Goal: Information Seeking & Learning: Learn about a topic

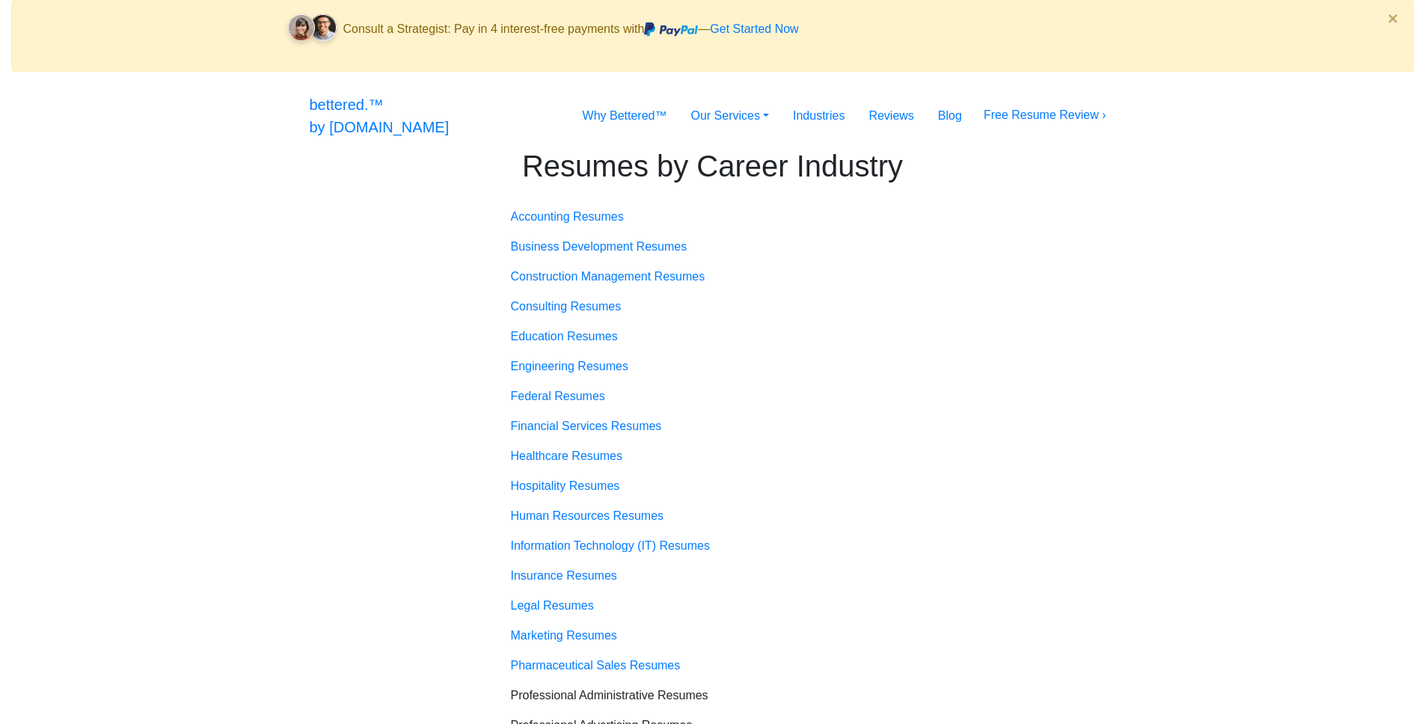
scroll to position [719, 0]
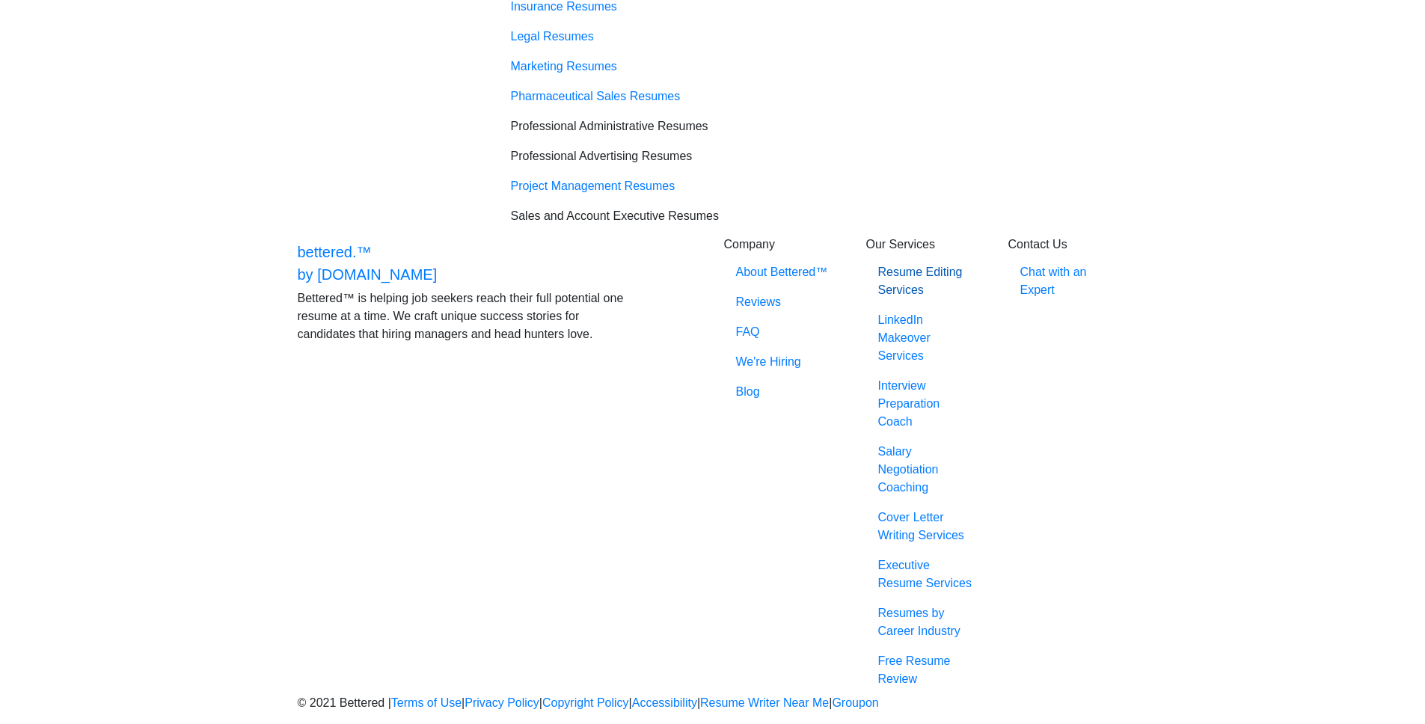
click at [899, 298] on link "Resume Editing Services" at bounding box center [926, 281] width 120 height 48
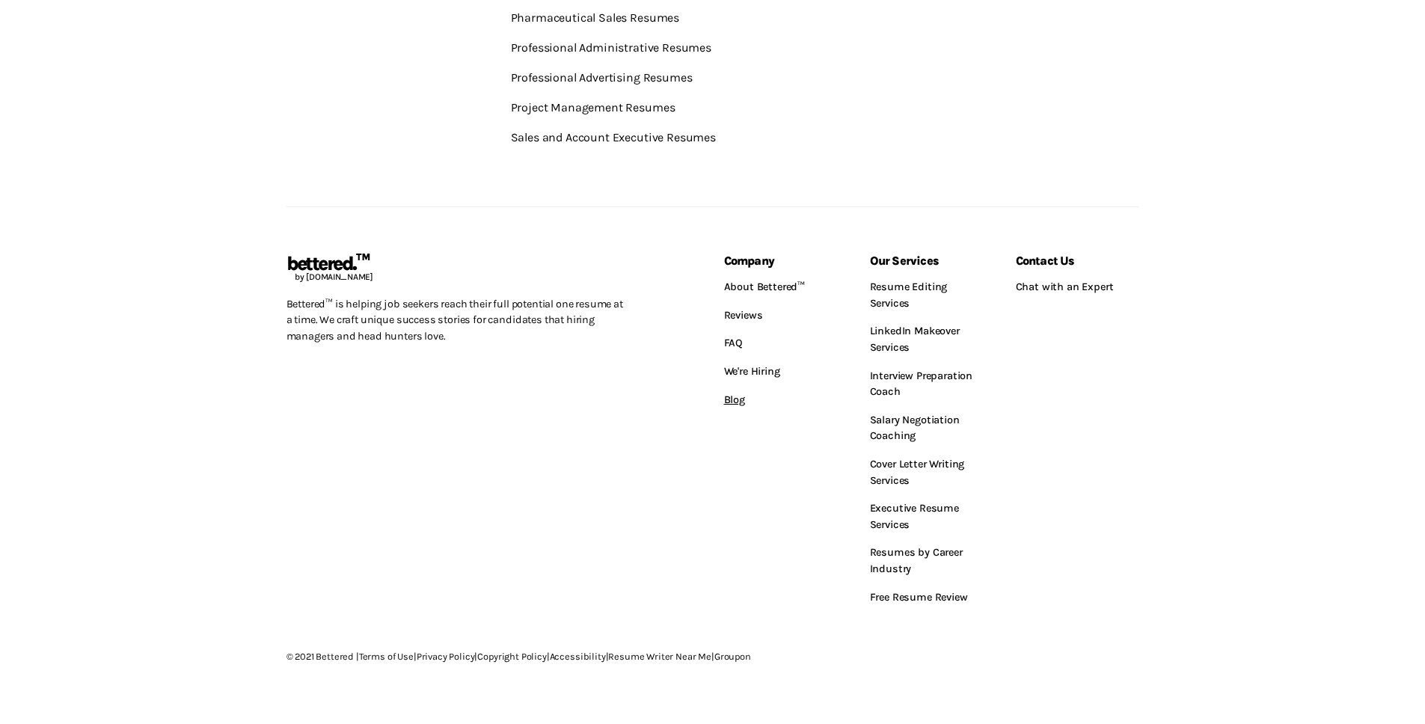
click at [743, 401] on link "Blog" at bounding box center [785, 400] width 123 height 28
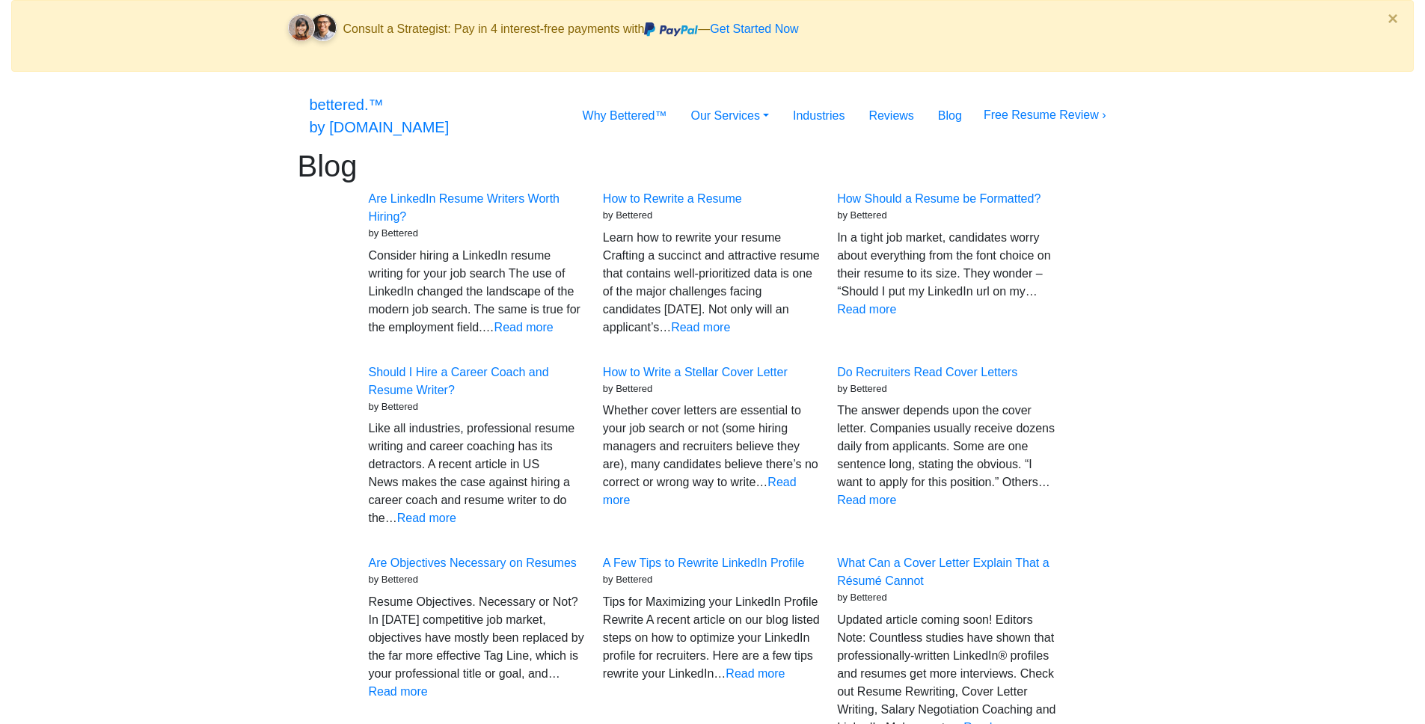
scroll to position [19, 0]
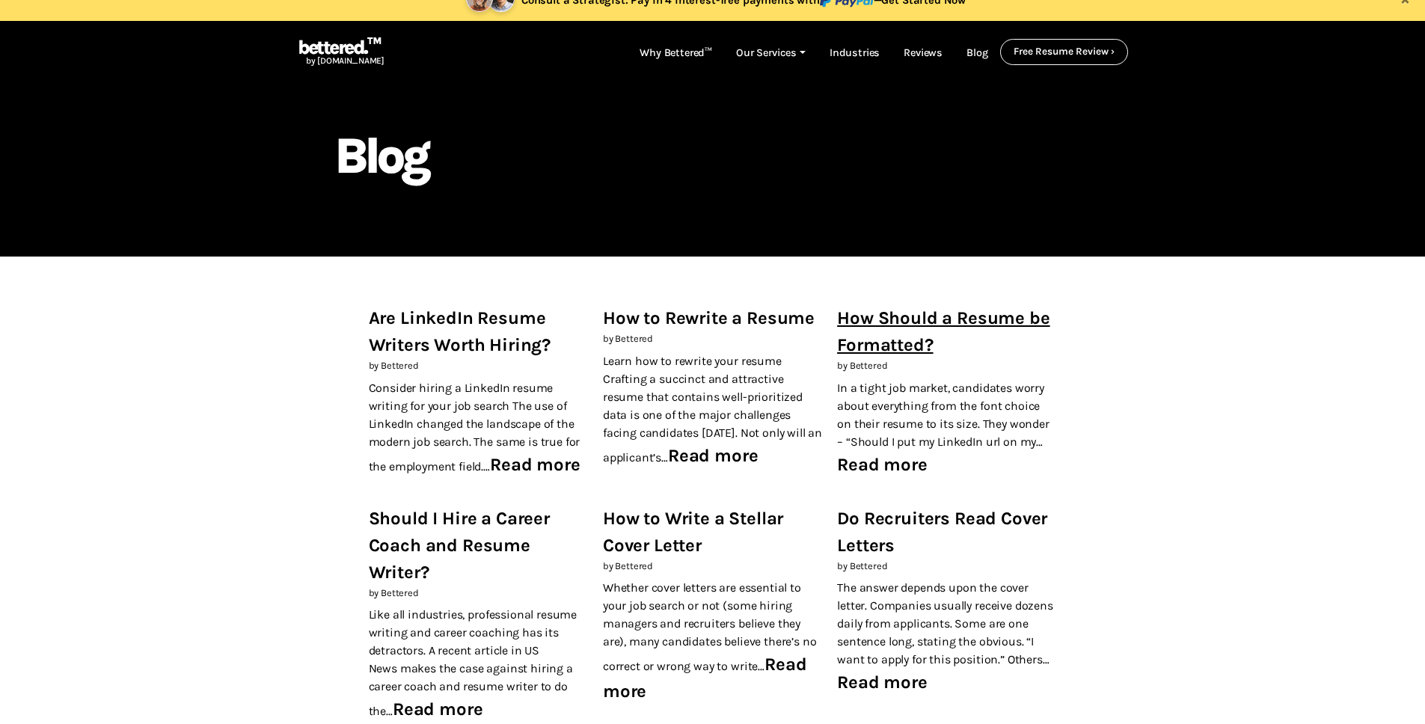
click at [859, 325] on link "How Should a Resume be Formatted?" at bounding box center [943, 331] width 212 height 48
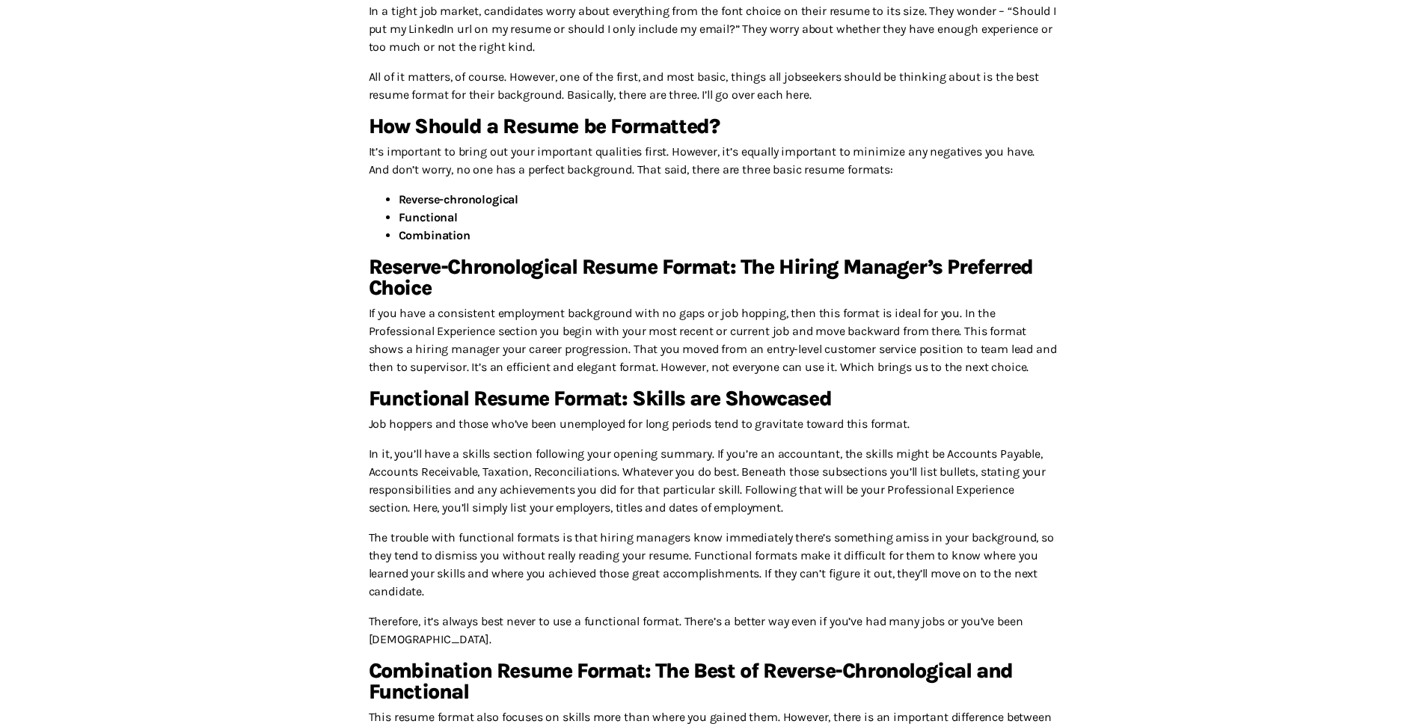
scroll to position [106, 0]
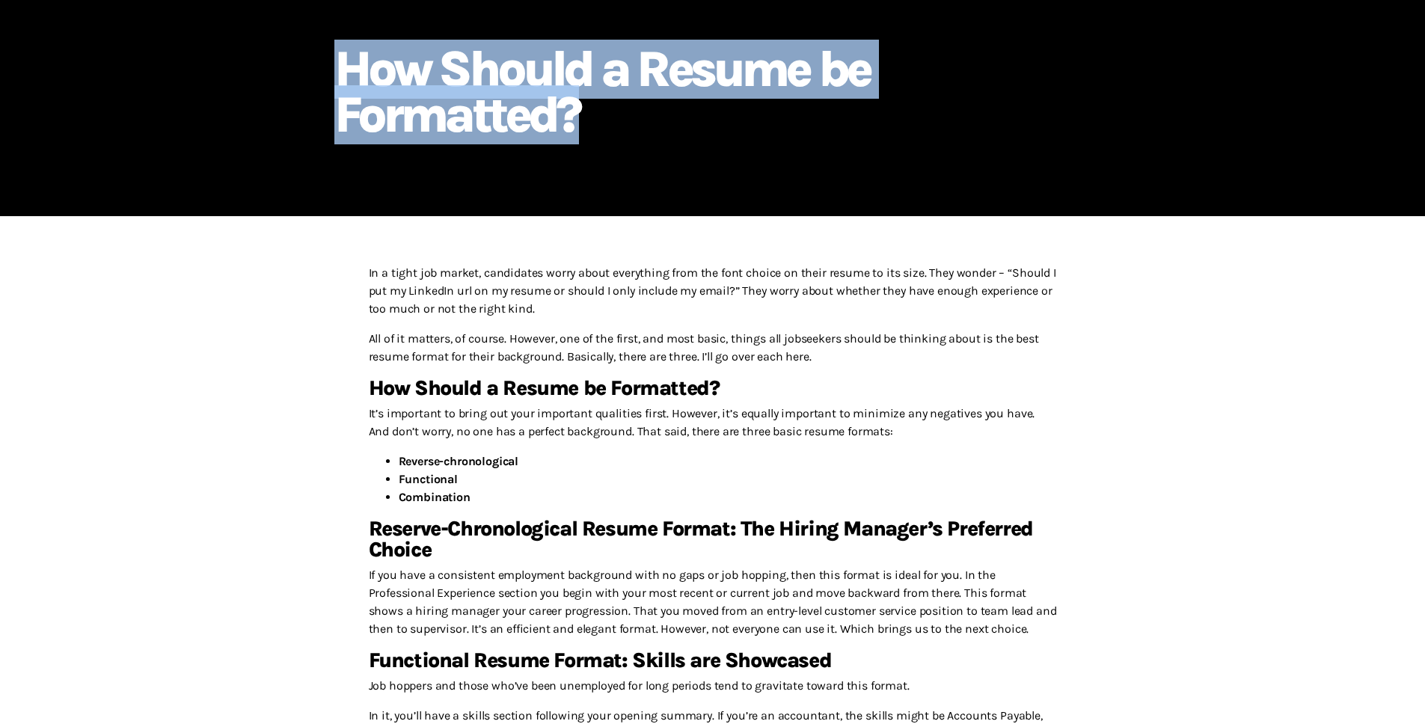
drag, startPoint x: 341, startPoint y: 67, endPoint x: 581, endPoint y: 124, distance: 246.8
click at [581, 124] on h1 "How Should a Resume be Formatted?" at bounding box center [712, 91] width 757 height 91
copy h1 "How Should a Resume be Formatted?"
